Goal: Find specific page/section: Find specific page/section

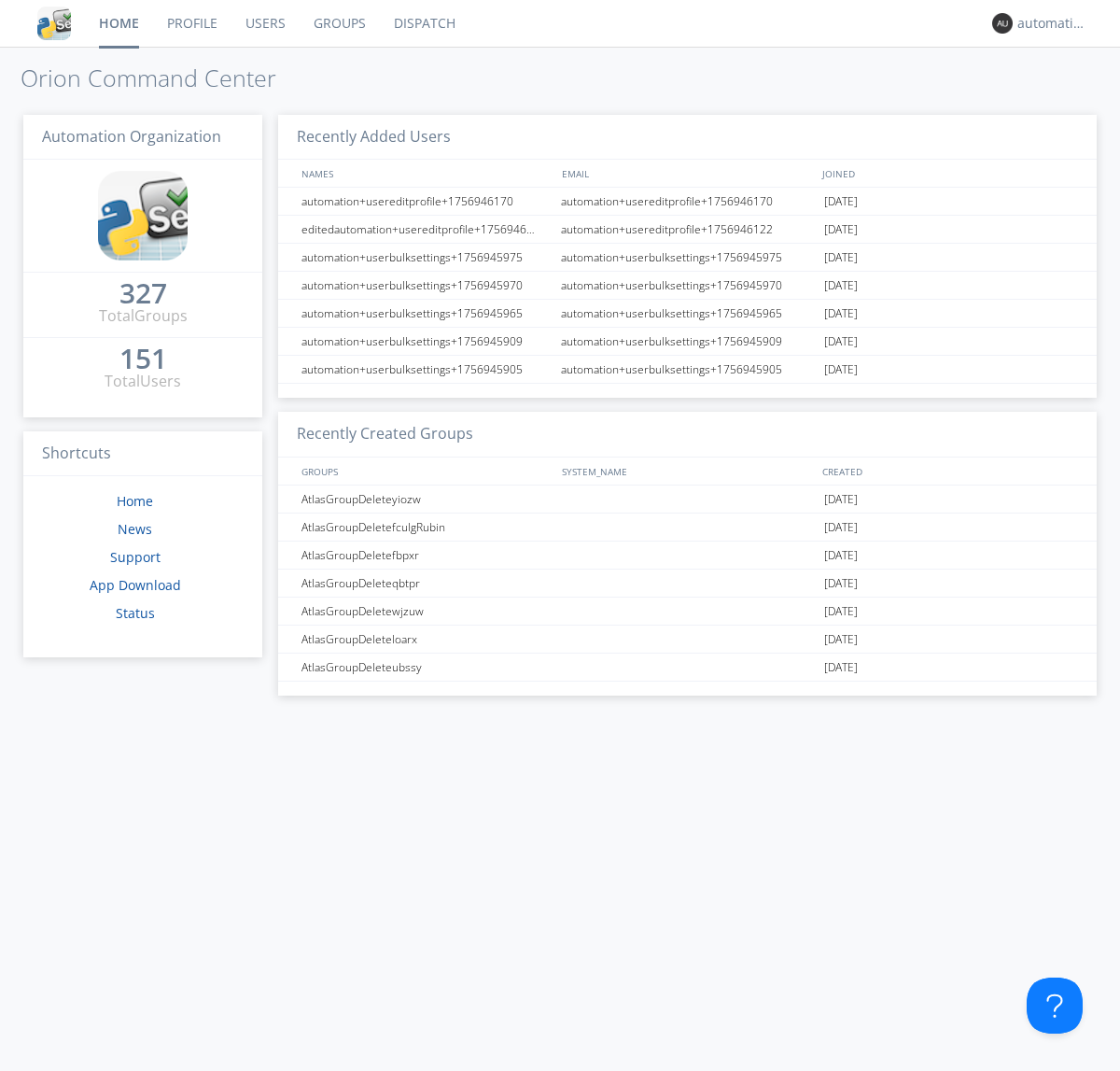
click at [423, 23] on link "Dispatch" at bounding box center [425, 23] width 90 height 47
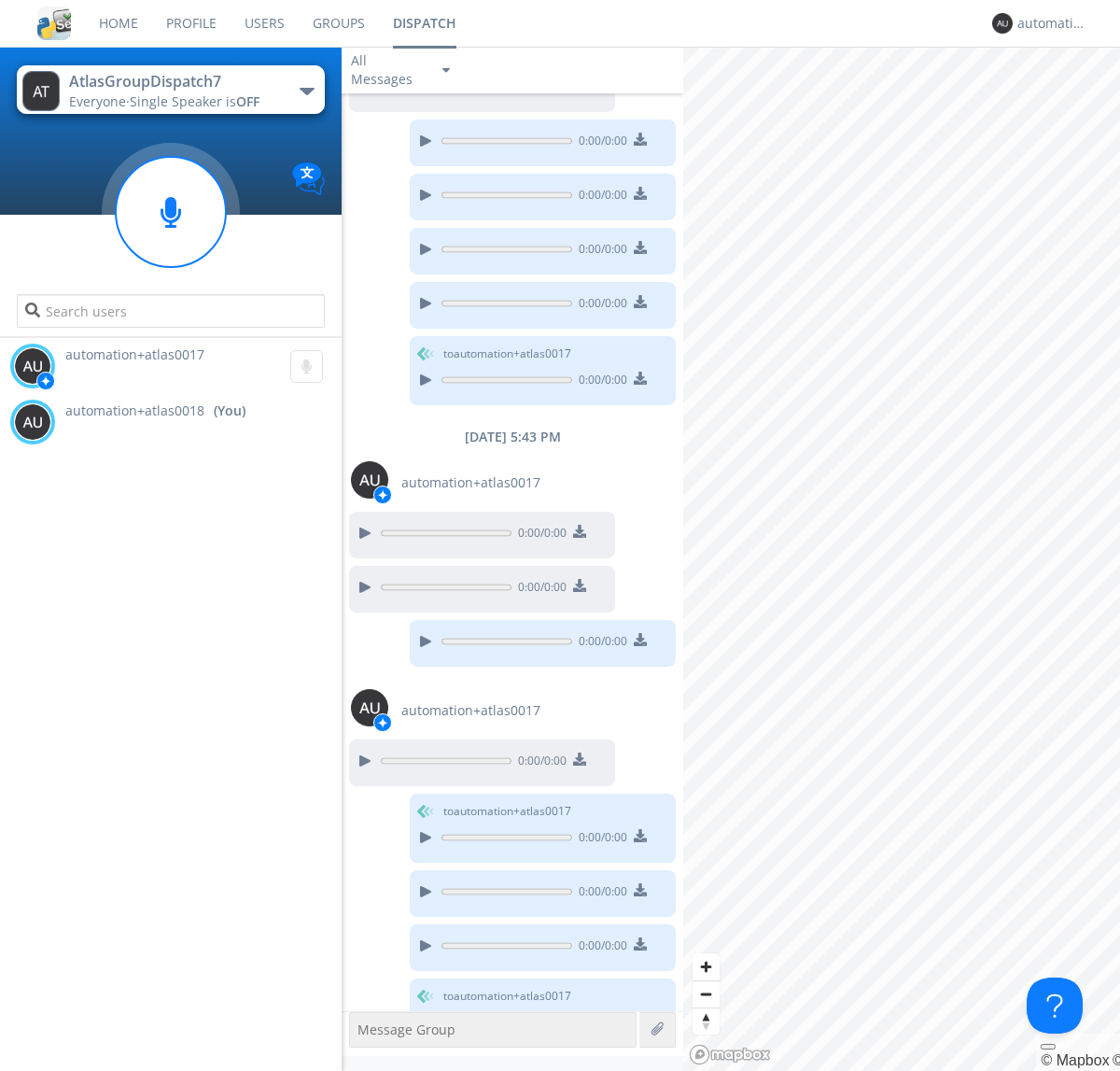
scroll to position [705, 0]
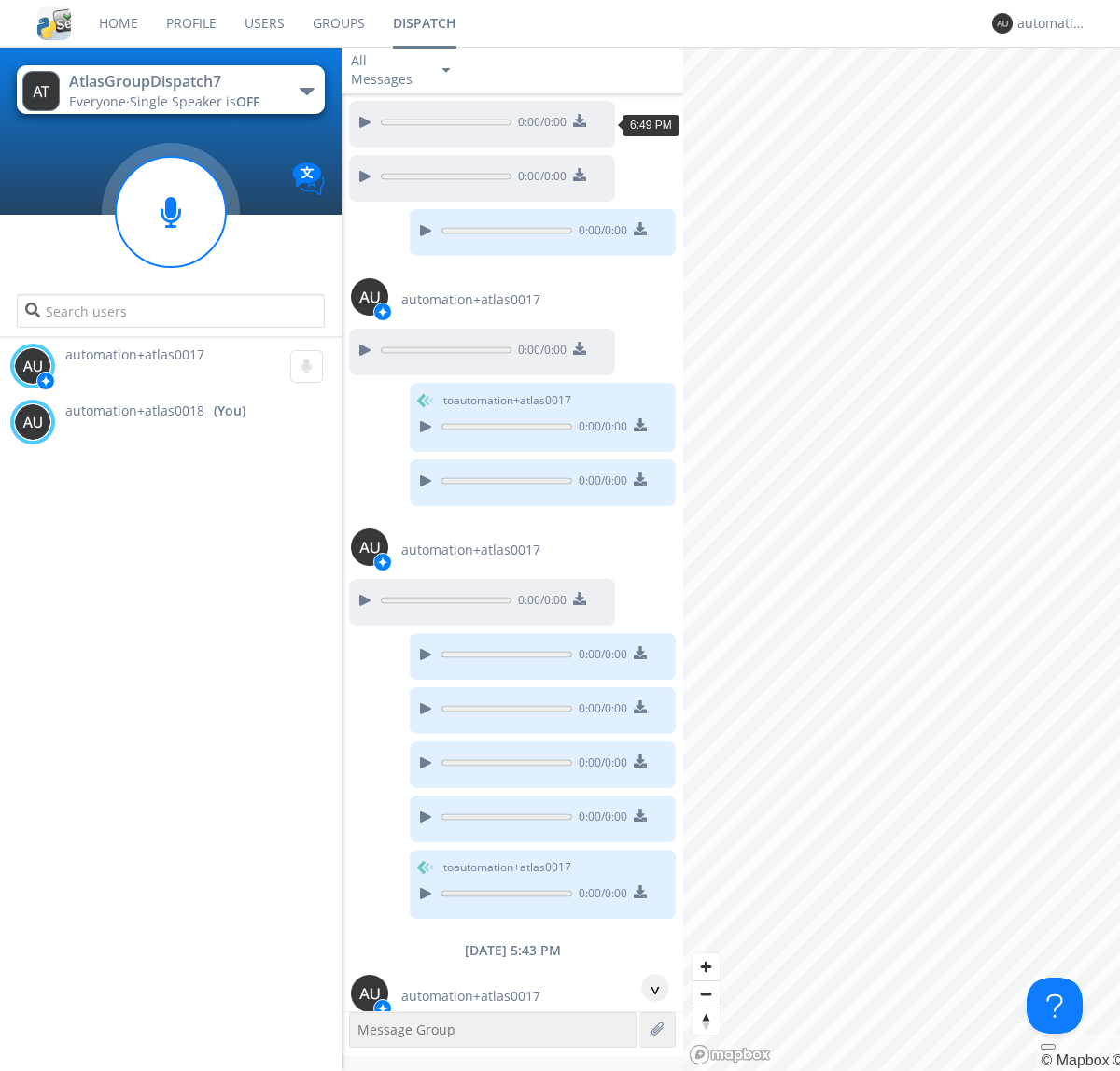
scroll to position [148, 0]
click at [648, 988] on div "^" at bounding box center [655, 987] width 28 height 28
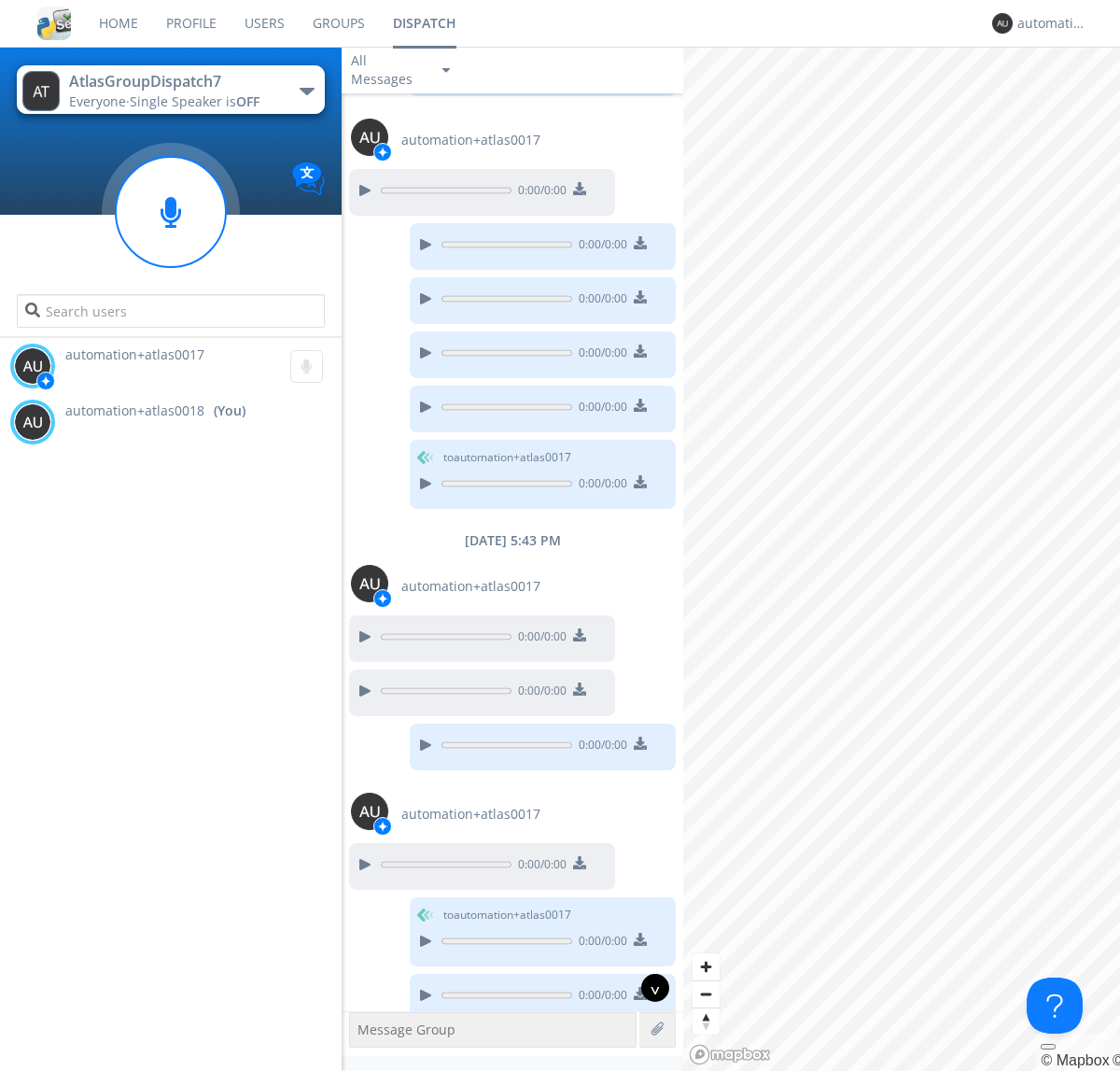
scroll to position [705, 0]
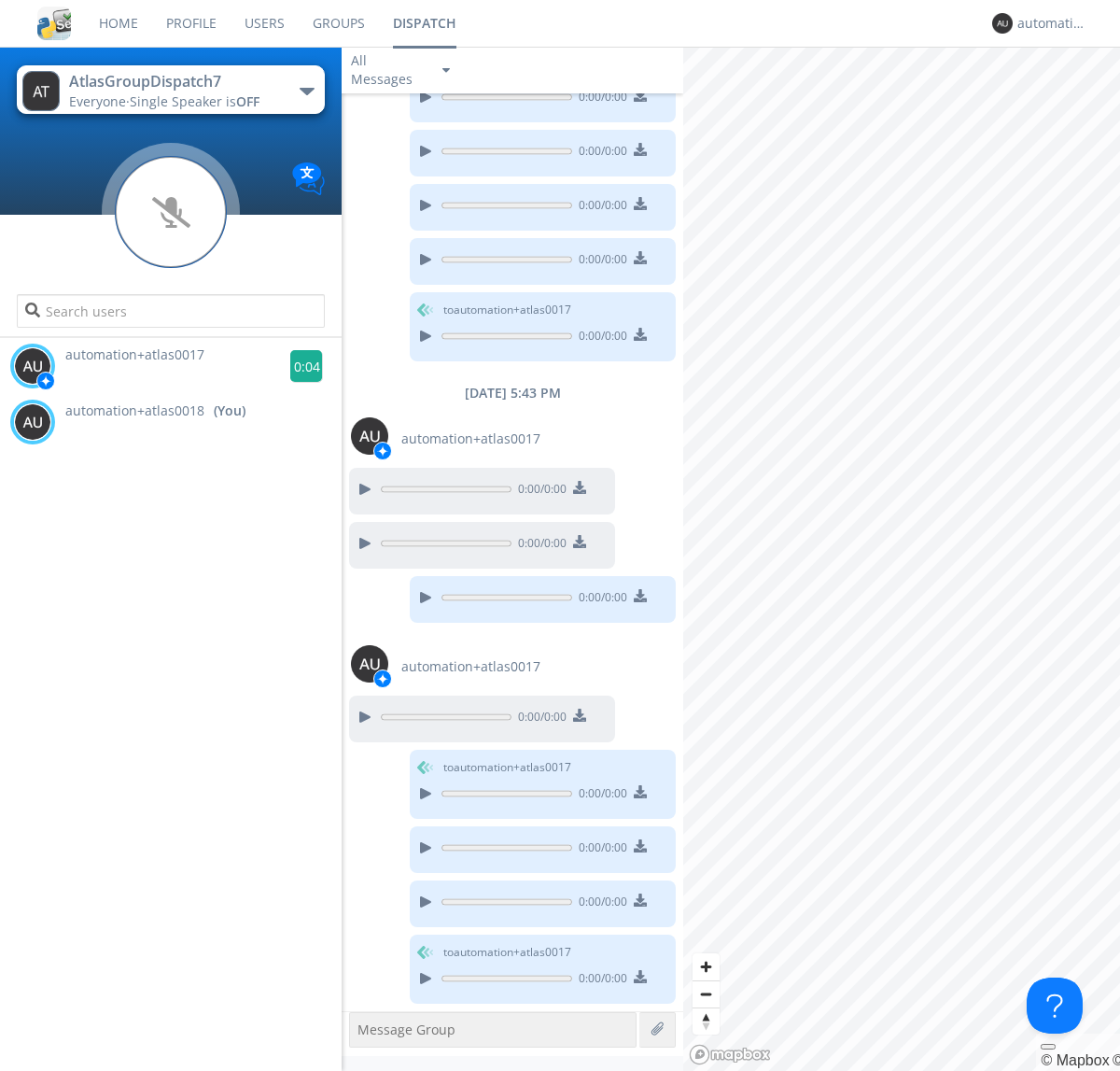
click at [299, 365] on g at bounding box center [306, 365] width 32 height 32
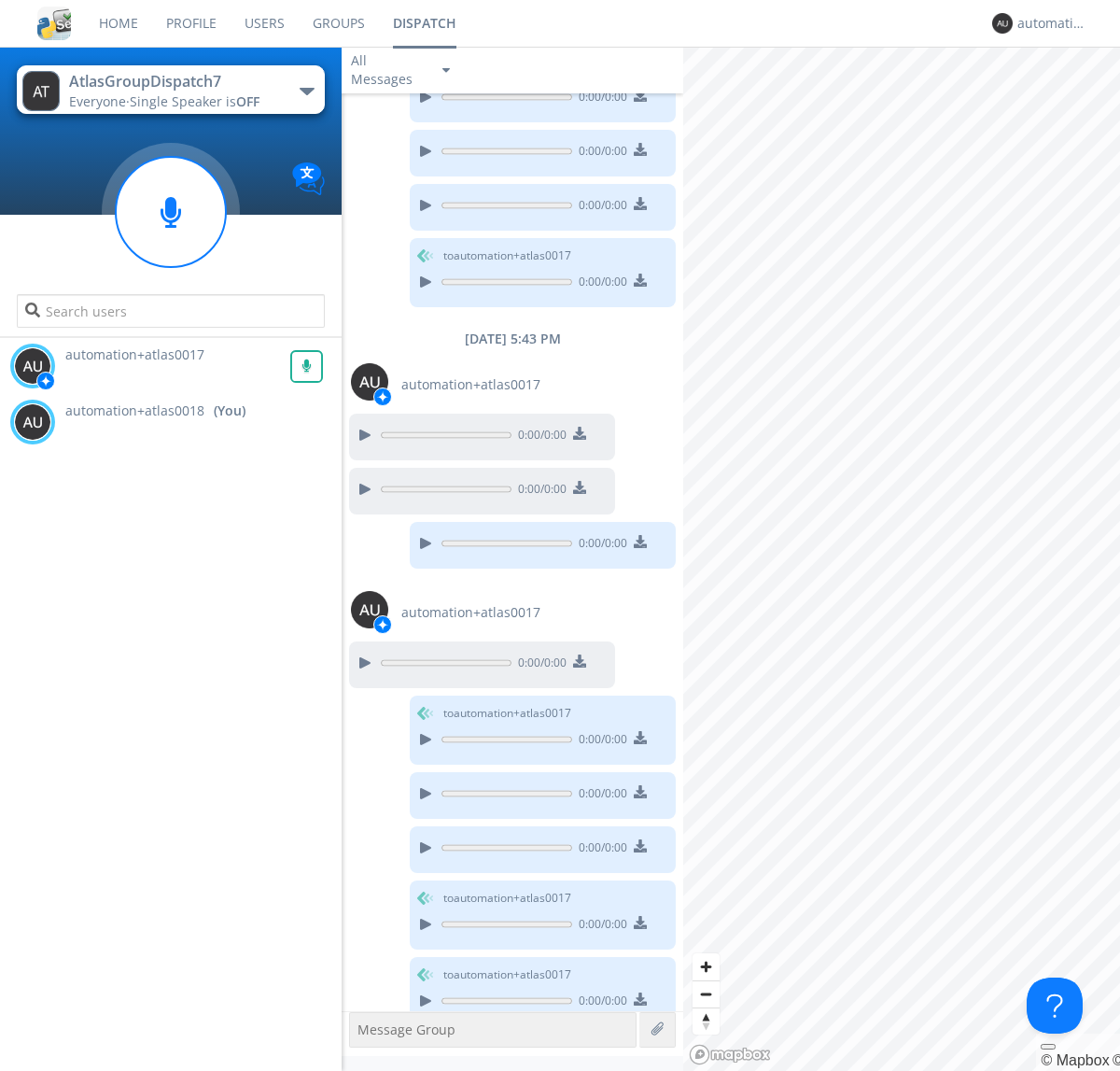
scroll to position [781, 0]
